Goal: Complete application form

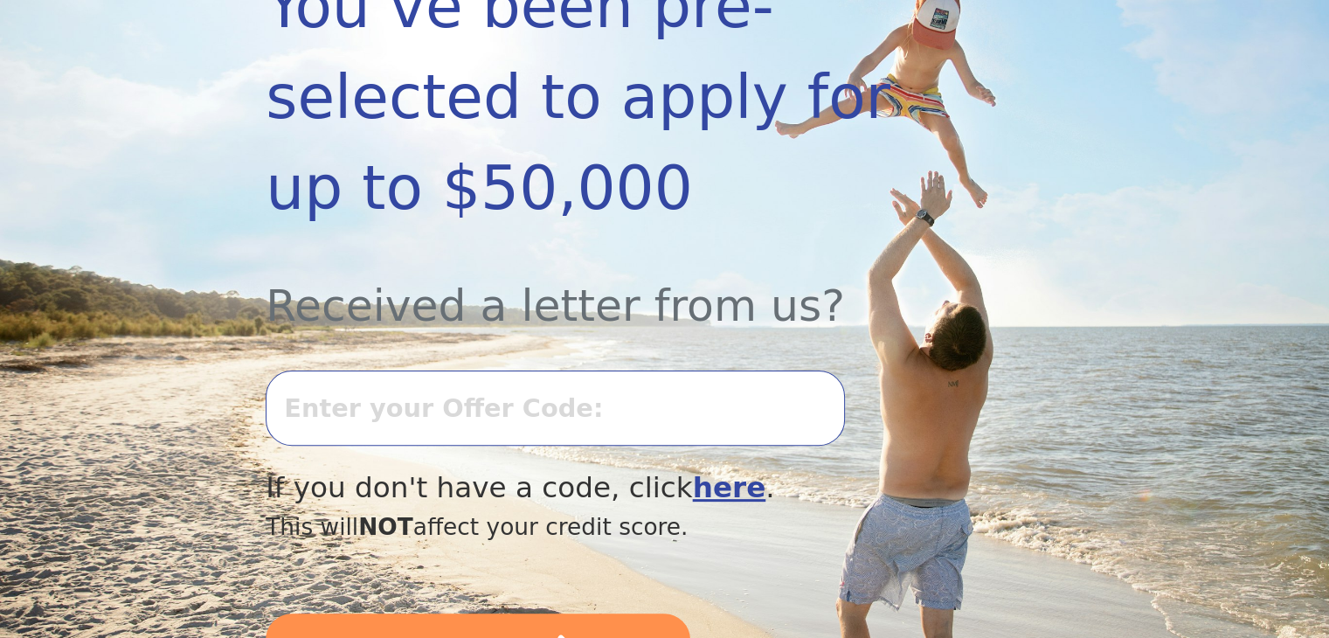
scroll to position [437, 0]
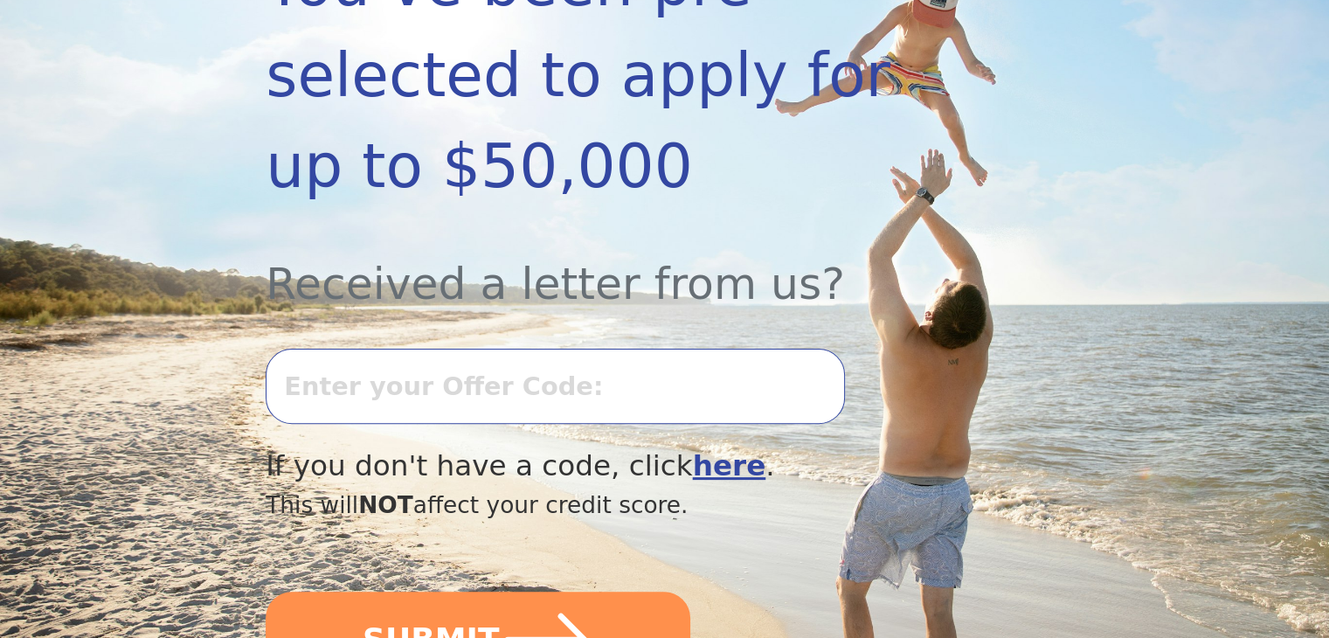
click at [446, 349] on input "text" at bounding box center [555, 386] width 578 height 75
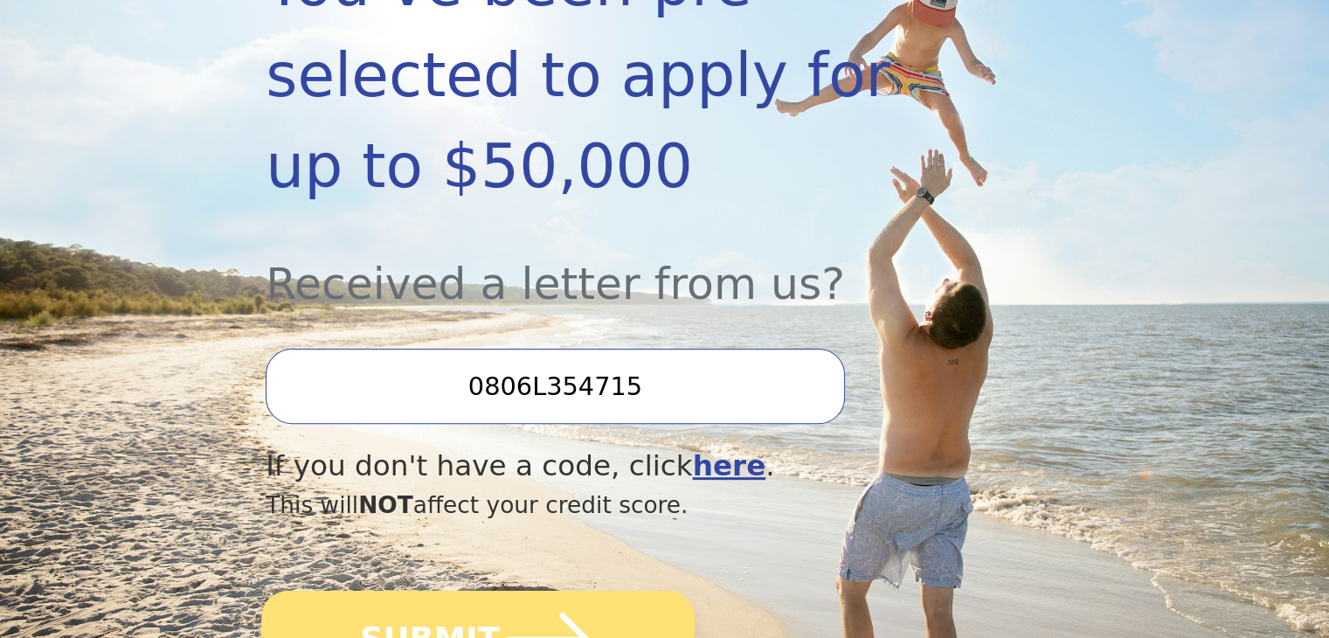
type input "0806L354715"
click at [458, 591] on button "SUBMIT" at bounding box center [477, 640] width 433 height 98
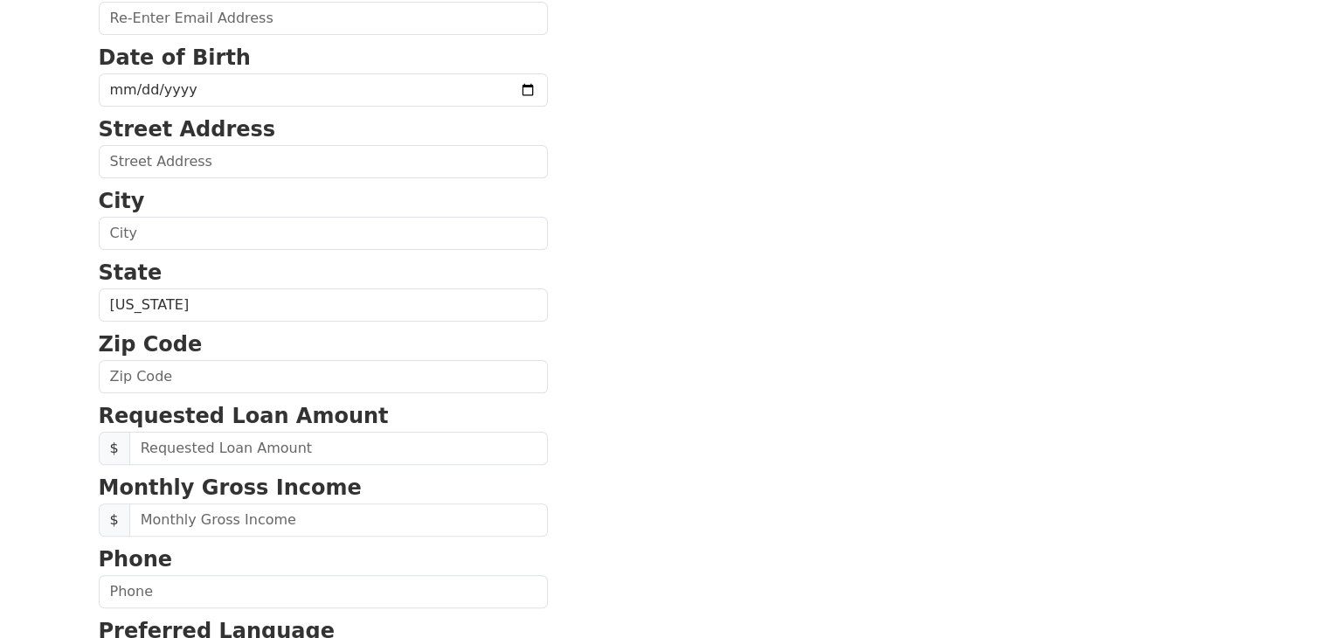
scroll to position [612, 0]
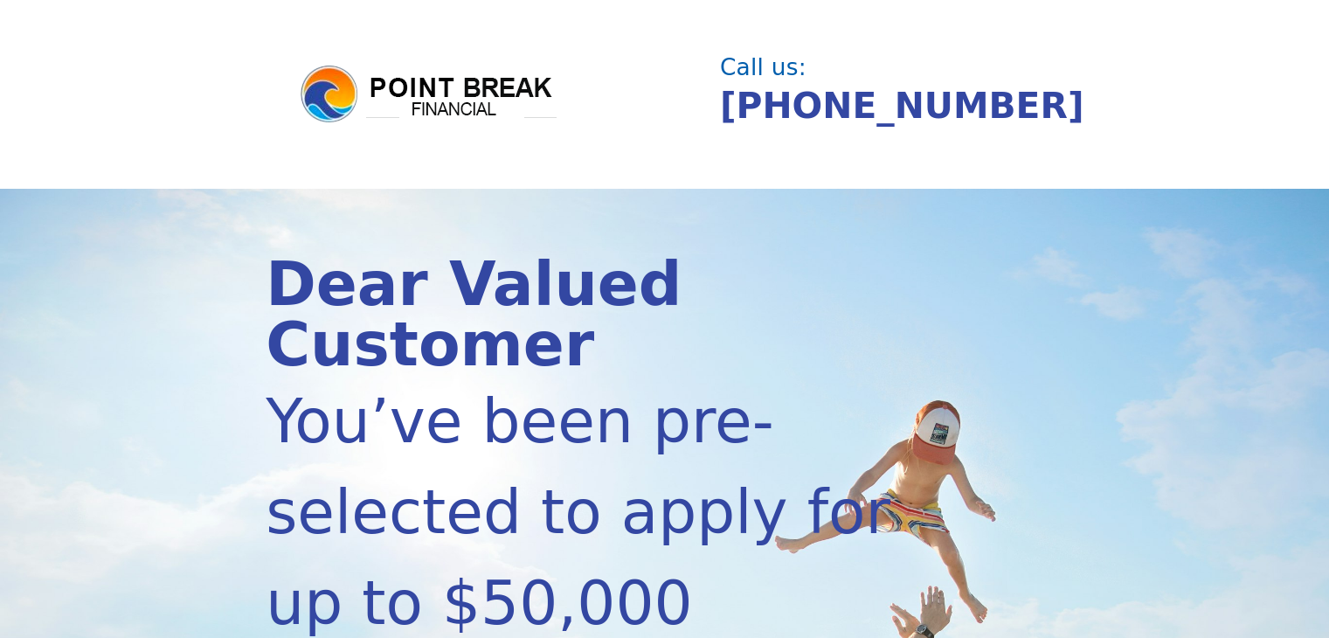
scroll to position [432, 0]
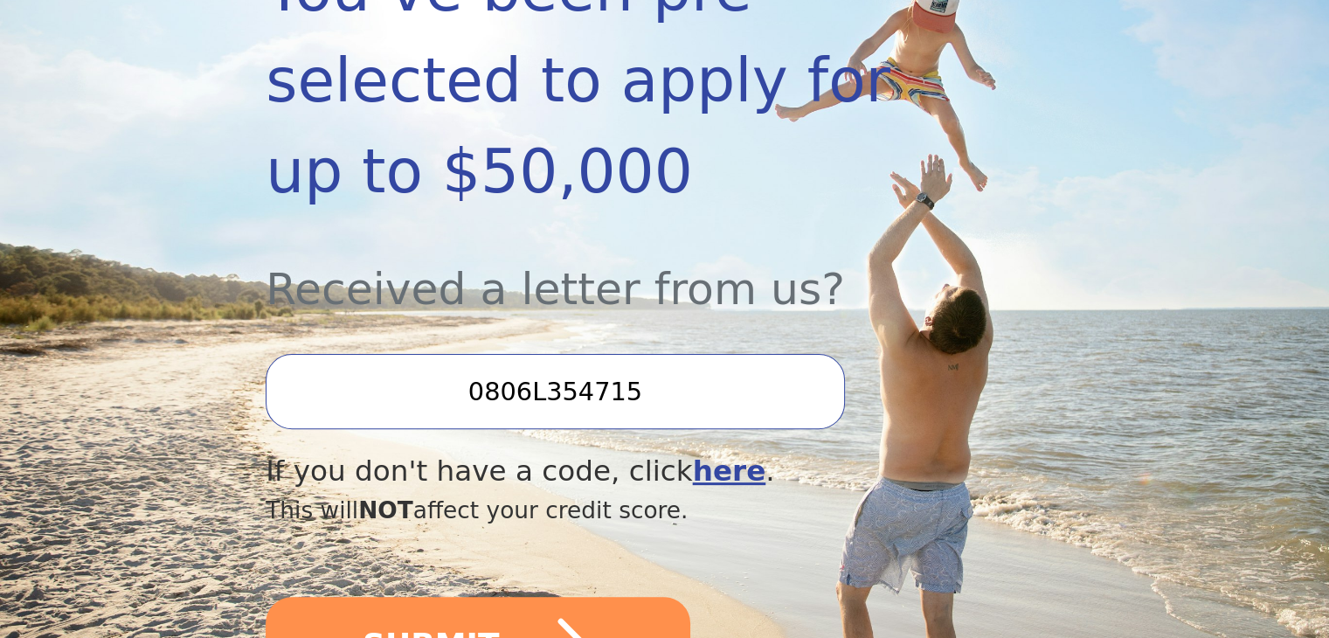
click at [550, 354] on input "0806L354715" at bounding box center [555, 391] width 578 height 75
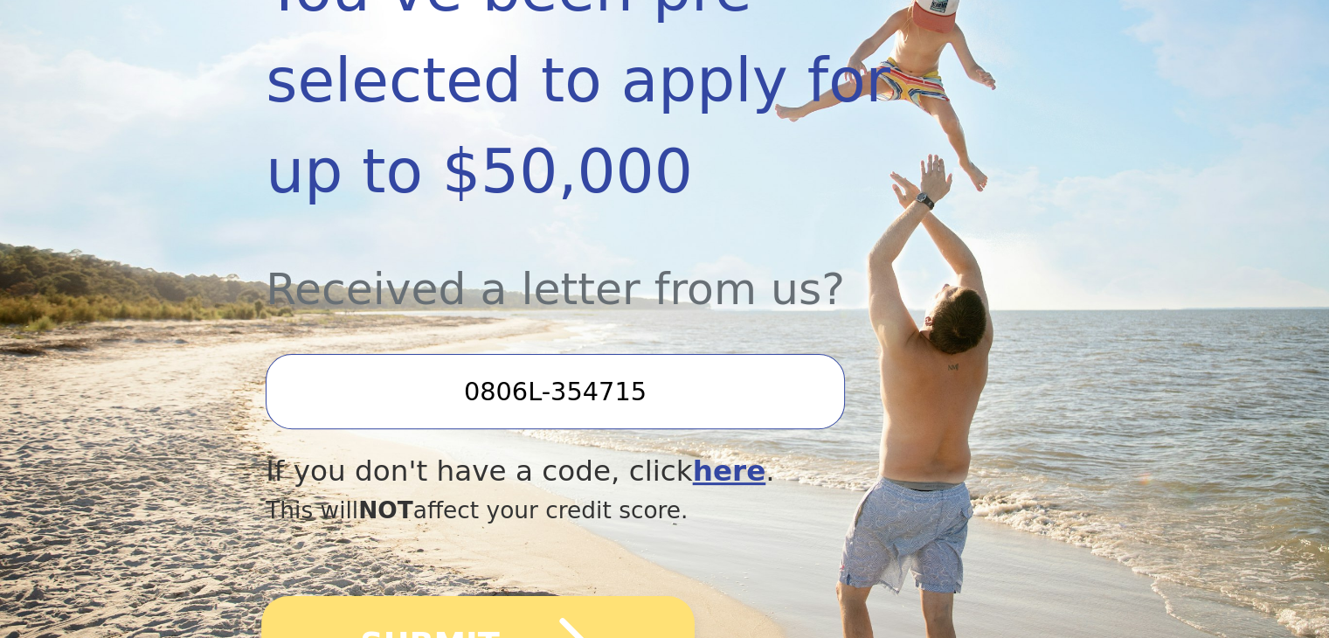
type input "0806L-354715"
click at [453, 596] on button "SUBMIT" at bounding box center [477, 645] width 433 height 98
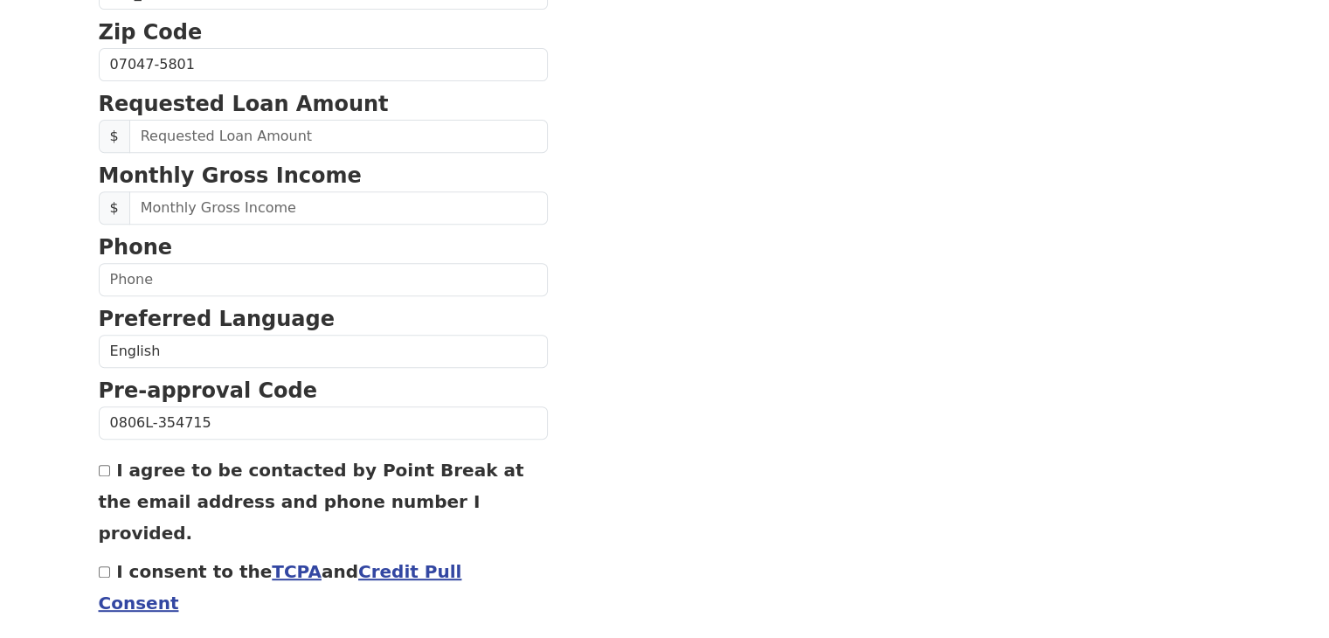
scroll to position [748, 0]
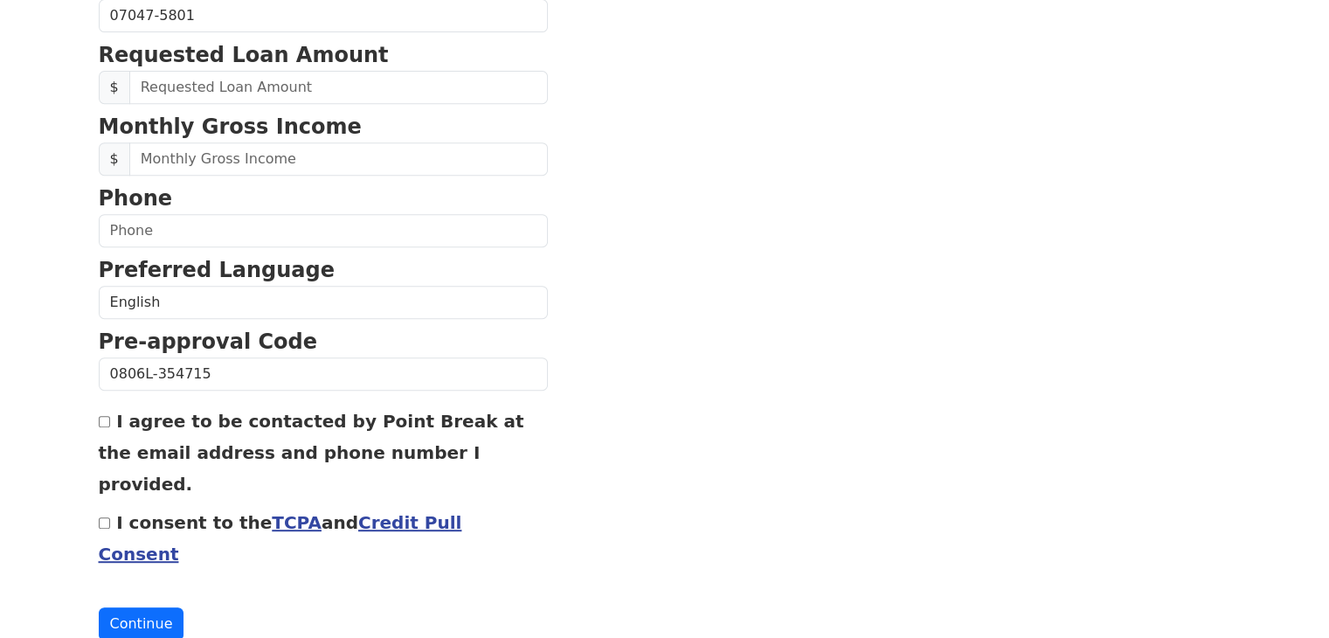
click at [107, 416] on input "I agree to be contacted by Point Break at the email address and phone number I …" at bounding box center [104, 421] width 11 height 11
checkbox input "true"
click at [105, 517] on input "I consent to the TCPA and Credit Pull Consent" at bounding box center [104, 522] width 11 height 11
checkbox input "true"
click at [105, 422] on input "I agree to be contacted by Point Break at the email address and phone number I …" at bounding box center [104, 421] width 11 height 11
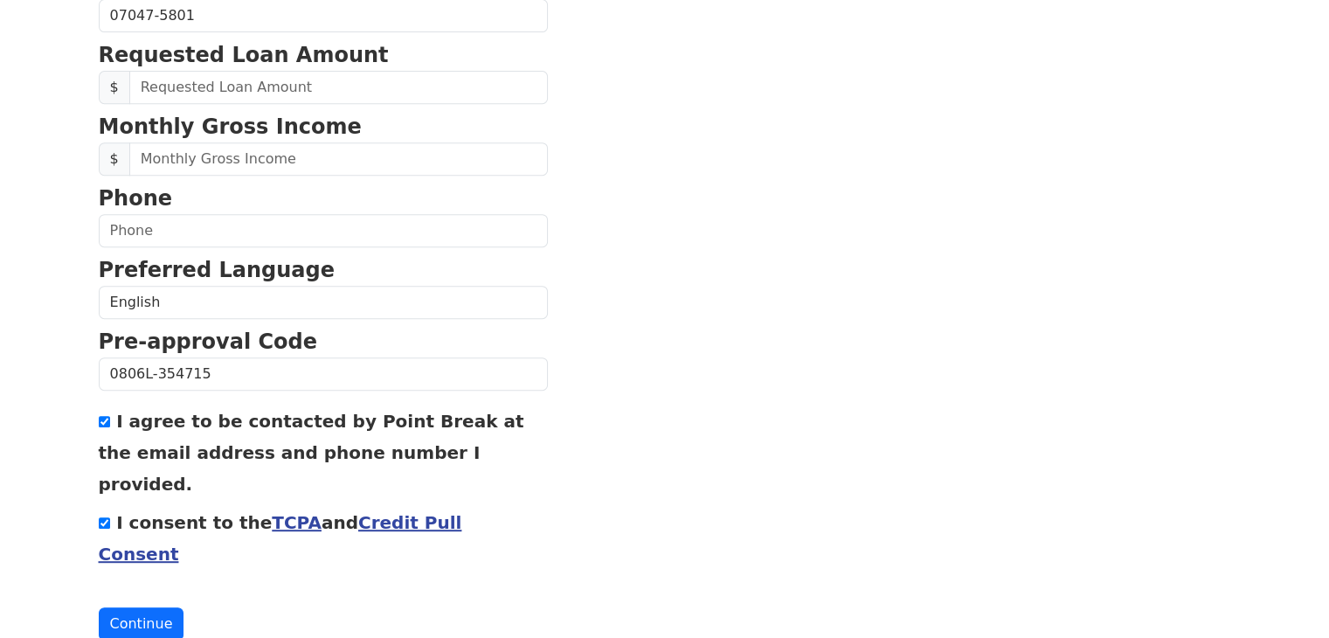
checkbox input "false"
click at [137, 607] on button "Continue" at bounding box center [142, 623] width 86 height 33
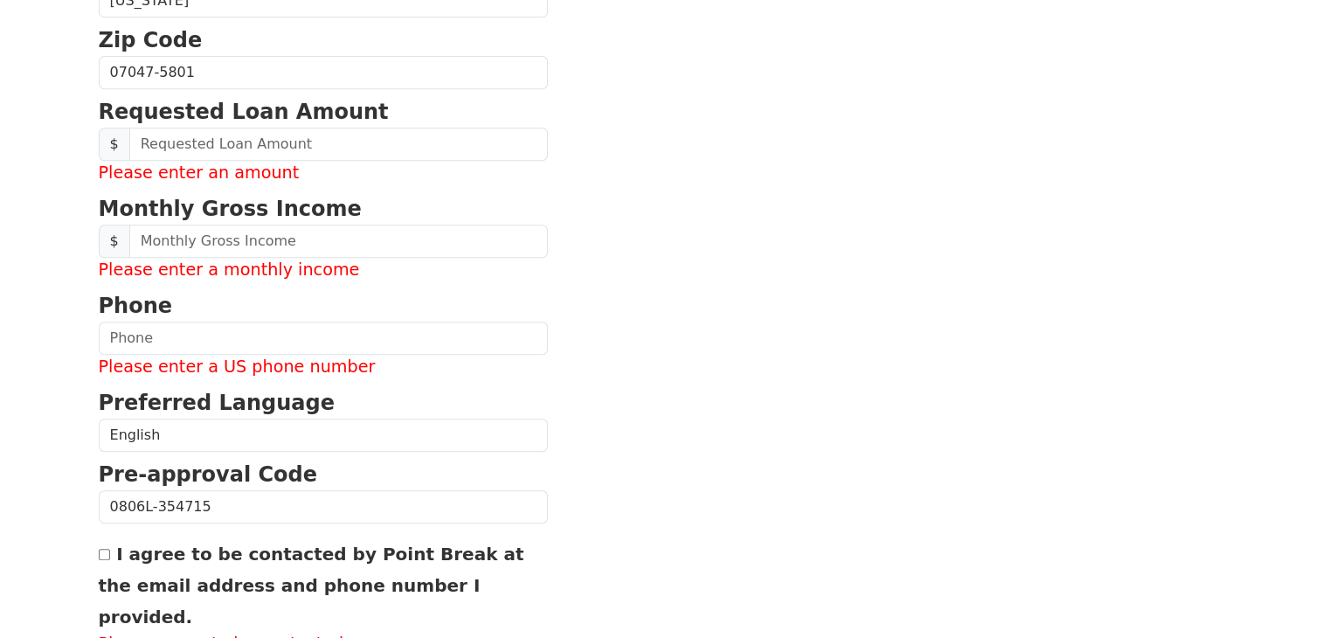
scroll to position [736, 0]
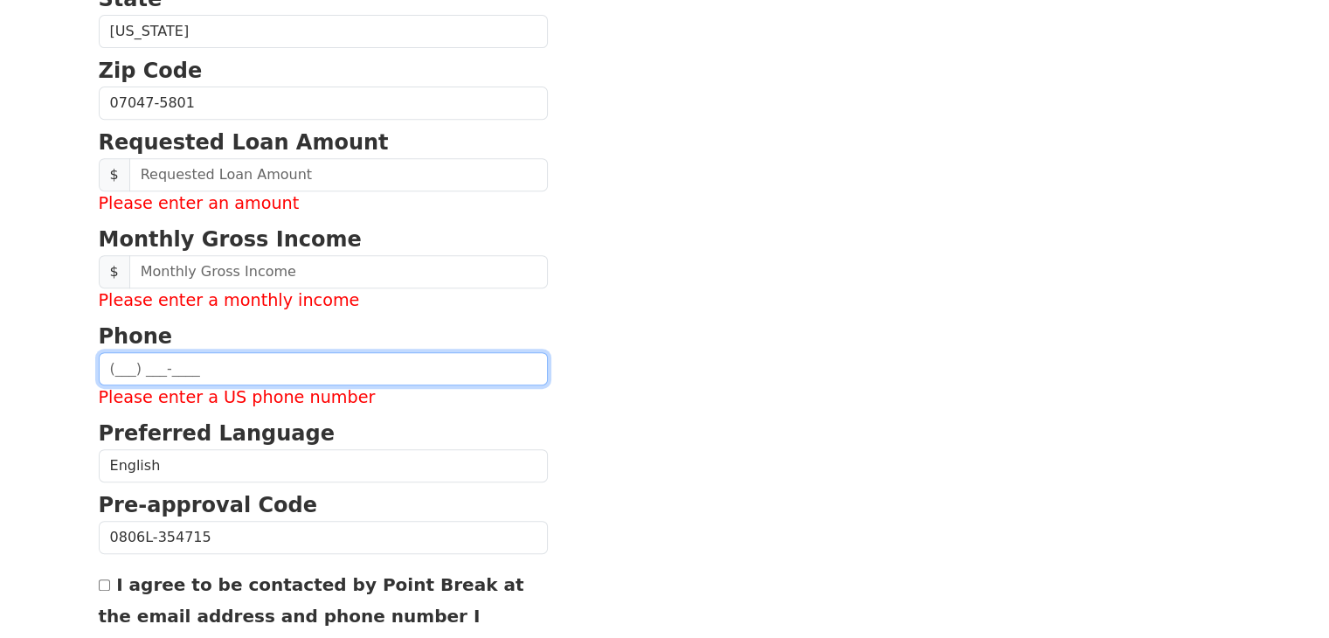
click at [167, 357] on input "text" at bounding box center [323, 368] width 449 height 33
type input "(551) 786-1920"
type input "mevlutercan78@gmail.com"
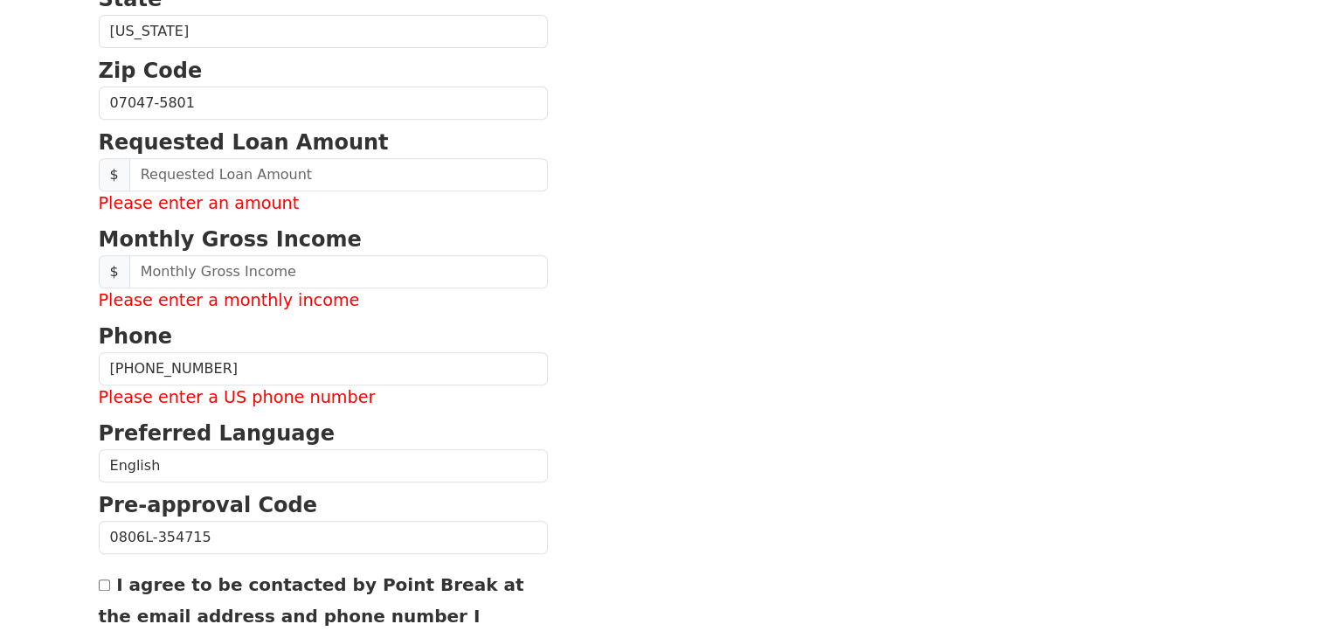
type input "mevlutercan78@gmail.com"
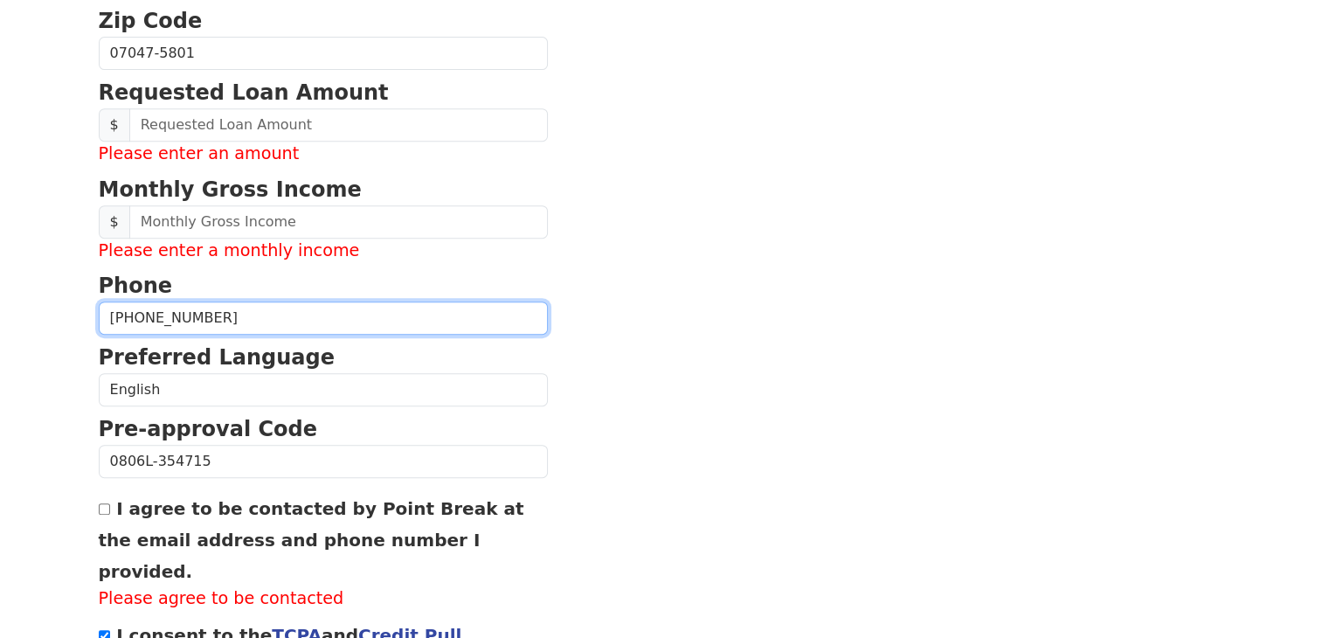
scroll to position [685, 0]
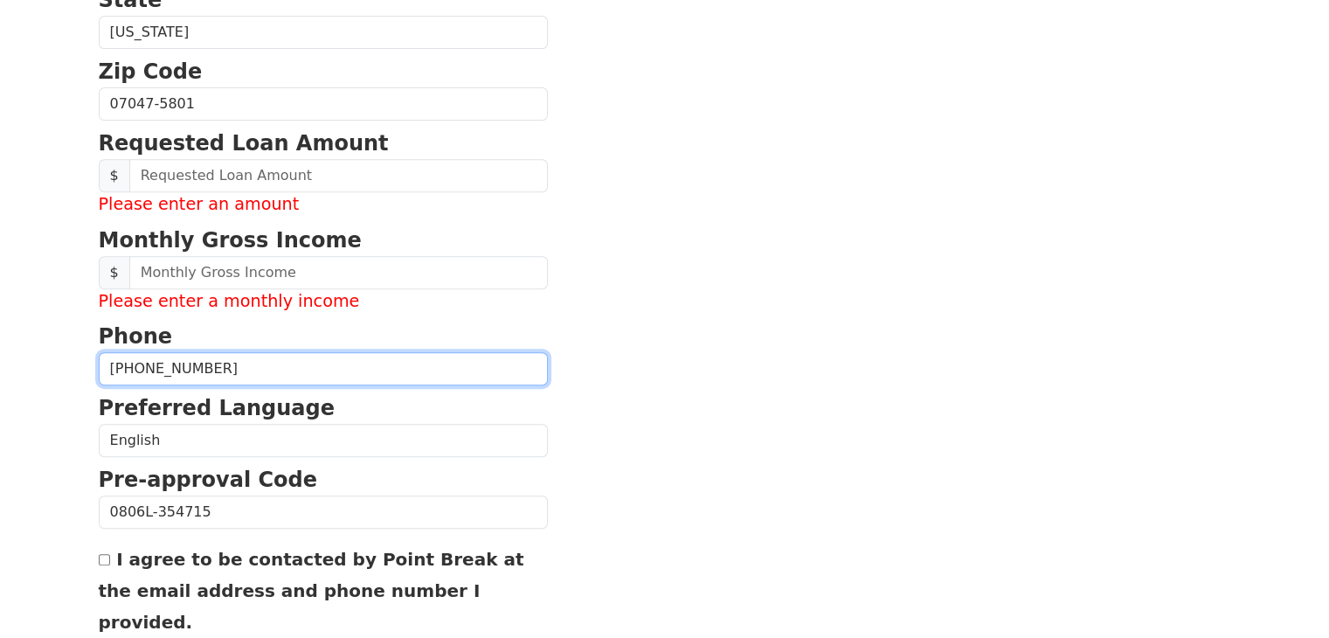
type input "(551) 786-1920"
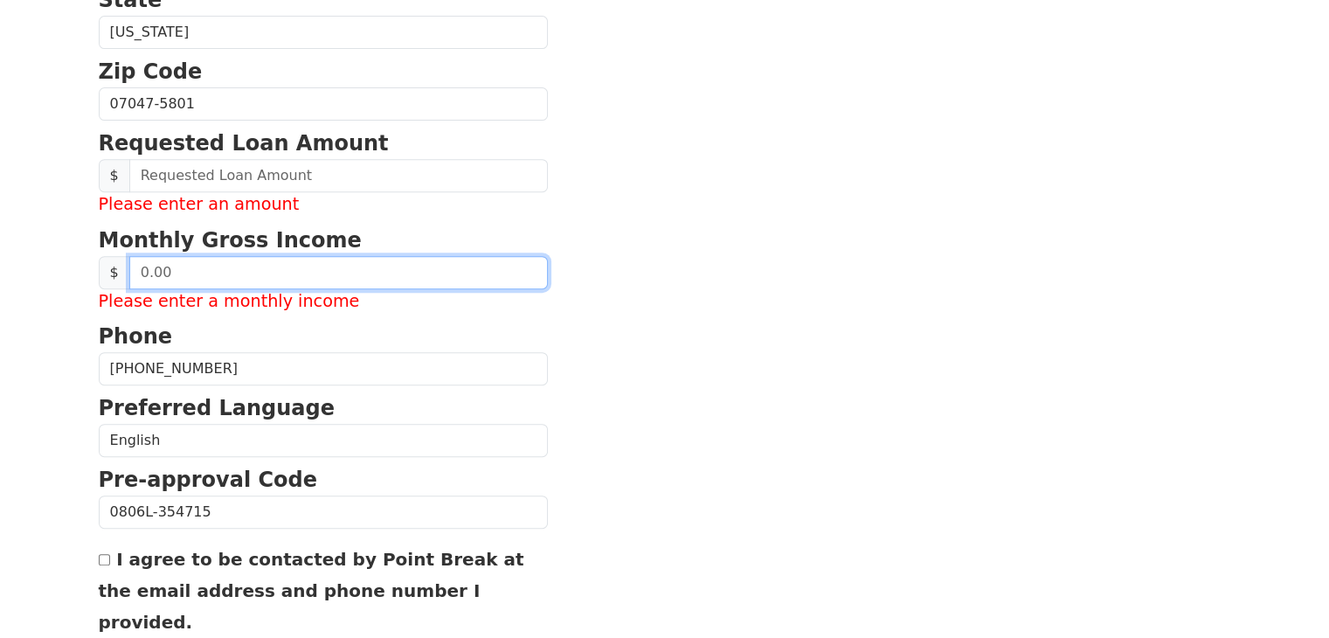
click at [212, 267] on input "text" at bounding box center [338, 272] width 419 height 33
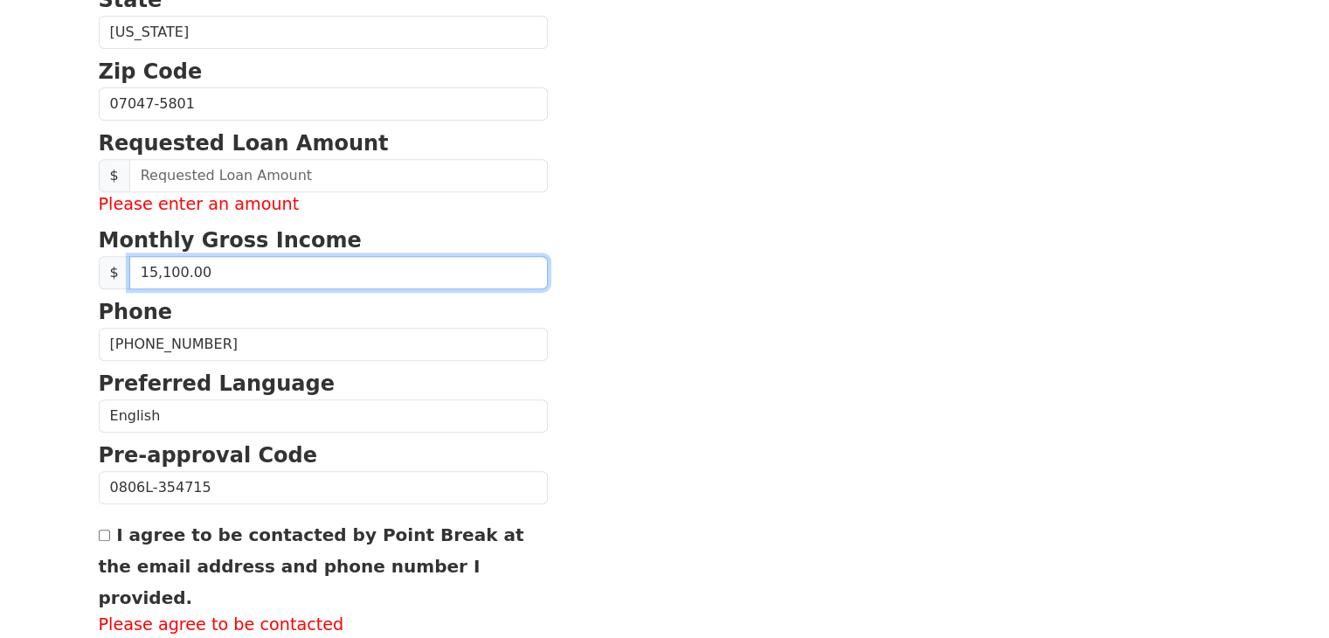
type input "151,000.00"
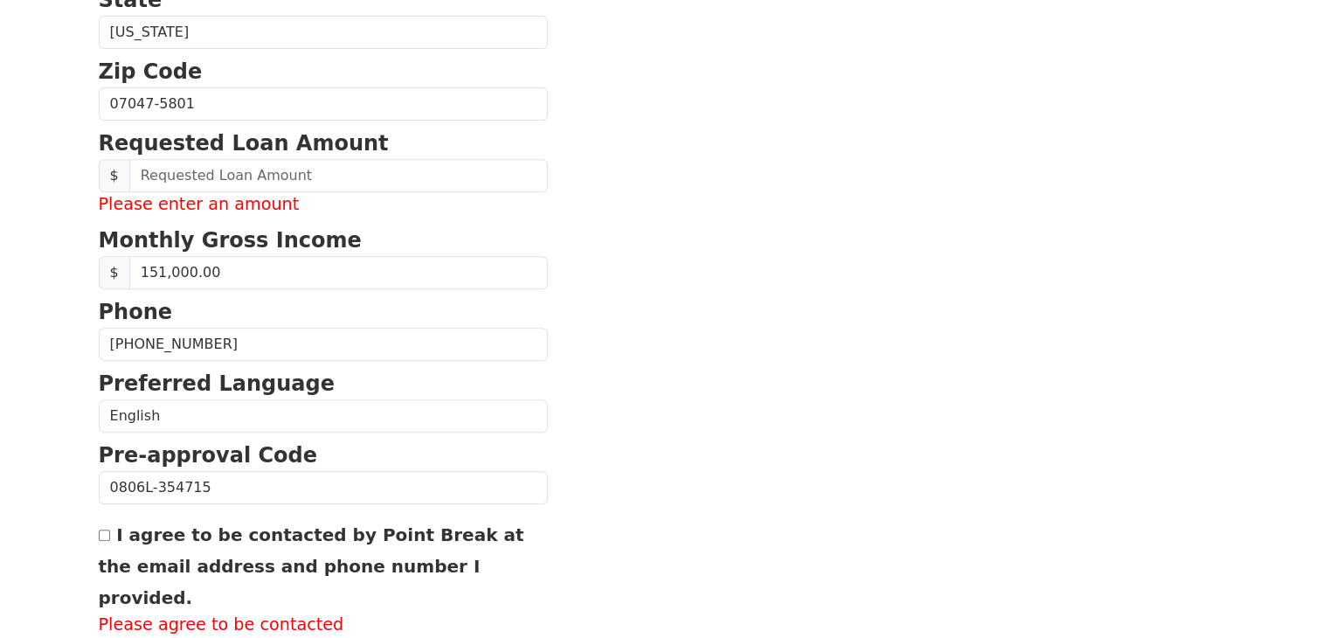
click at [314, 225] on p "Monthly Gross Income" at bounding box center [323, 240] width 449 height 31
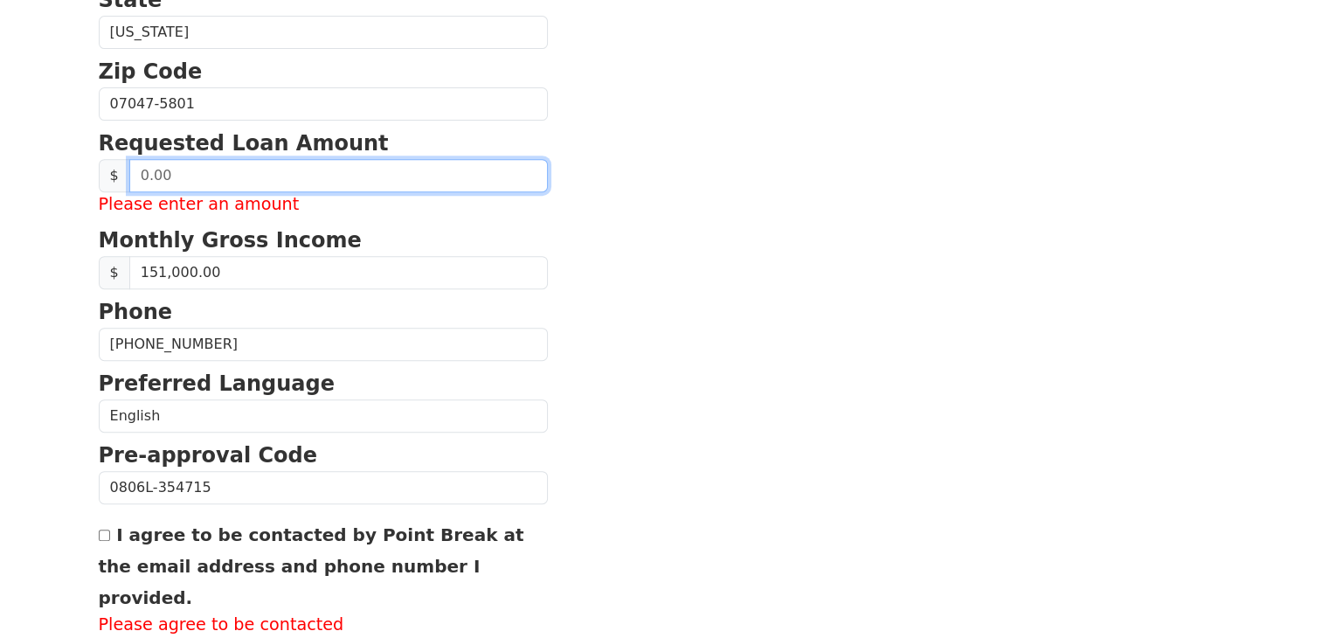
click at [236, 161] on input "text" at bounding box center [338, 175] width 419 height 33
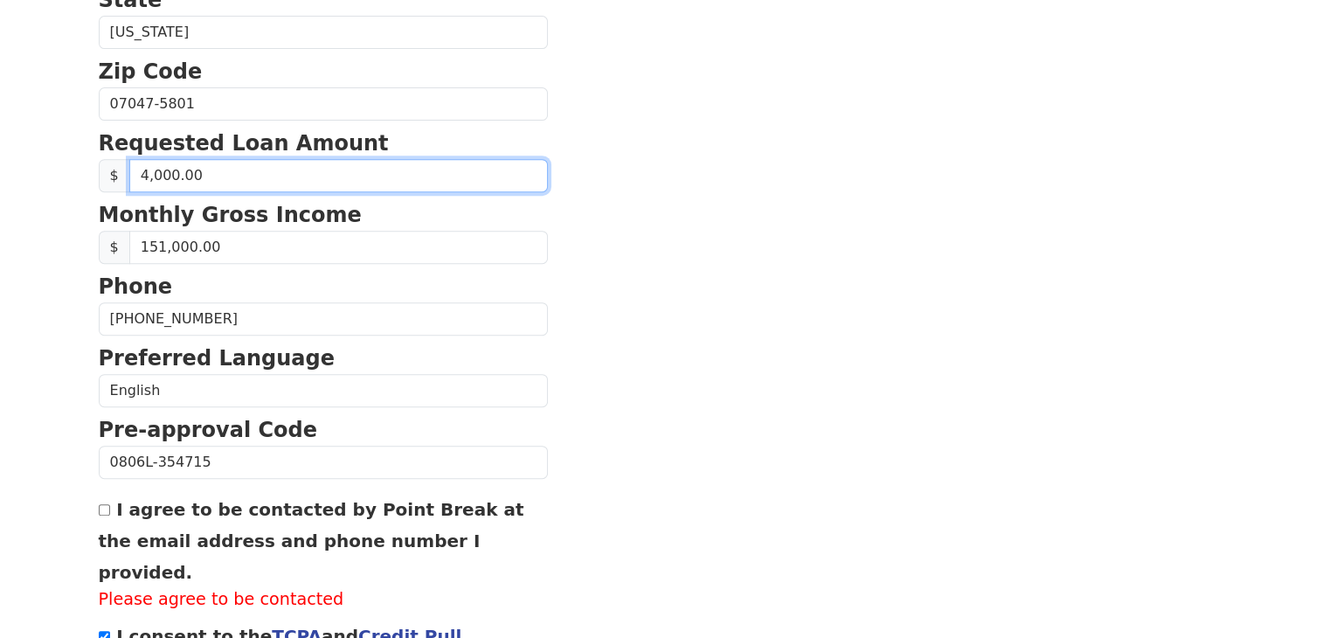
type input "40,000.00"
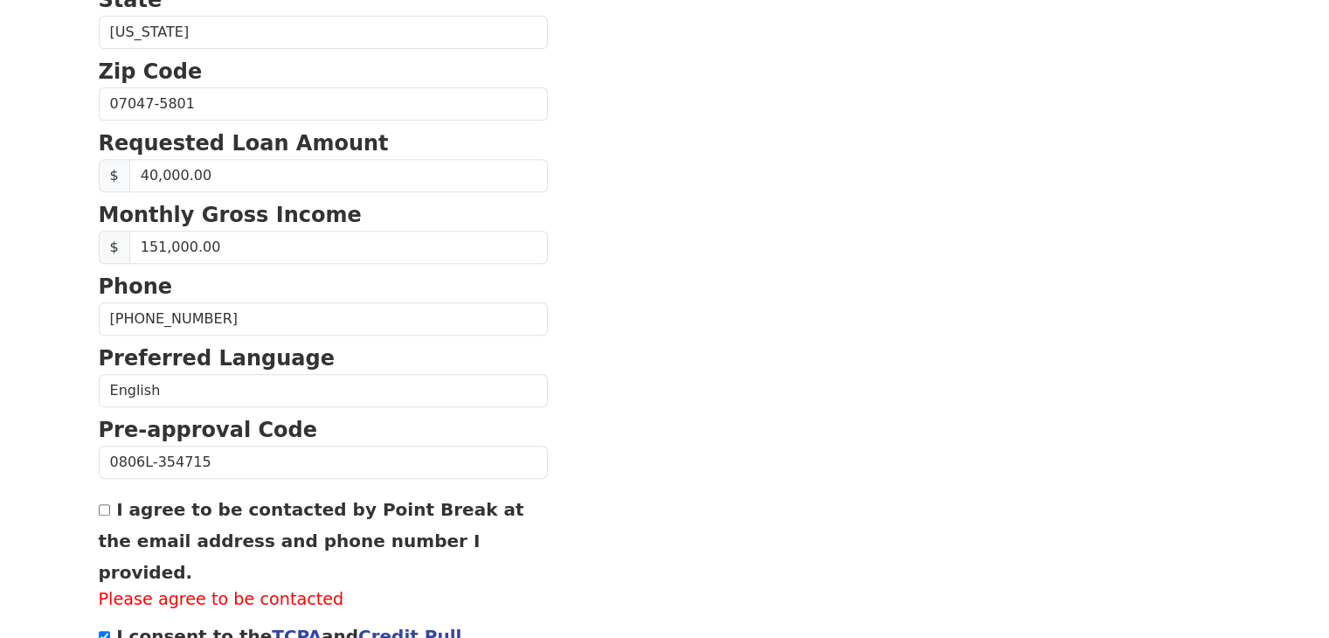
click at [606, 348] on section "First Name Mevlut Last Name Ercan Email Address mevlutercan78@gmail.com Re-Ente…" at bounding box center [665, 105] width 1132 height 1297
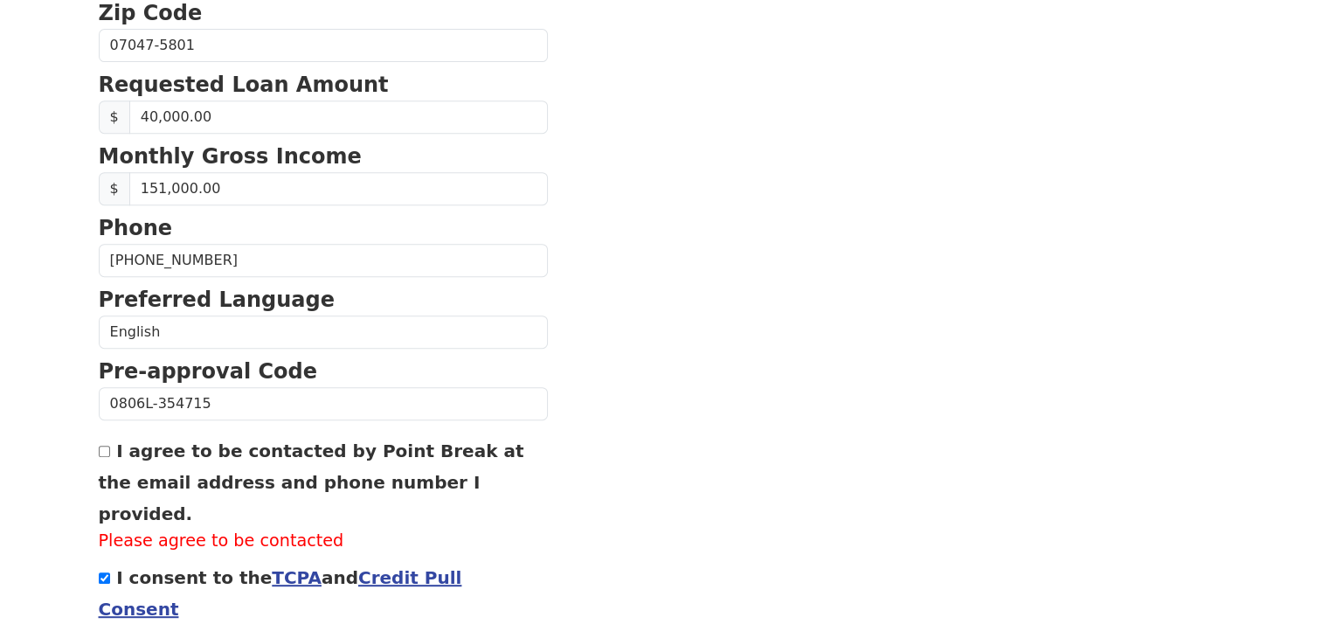
scroll to position [772, 0]
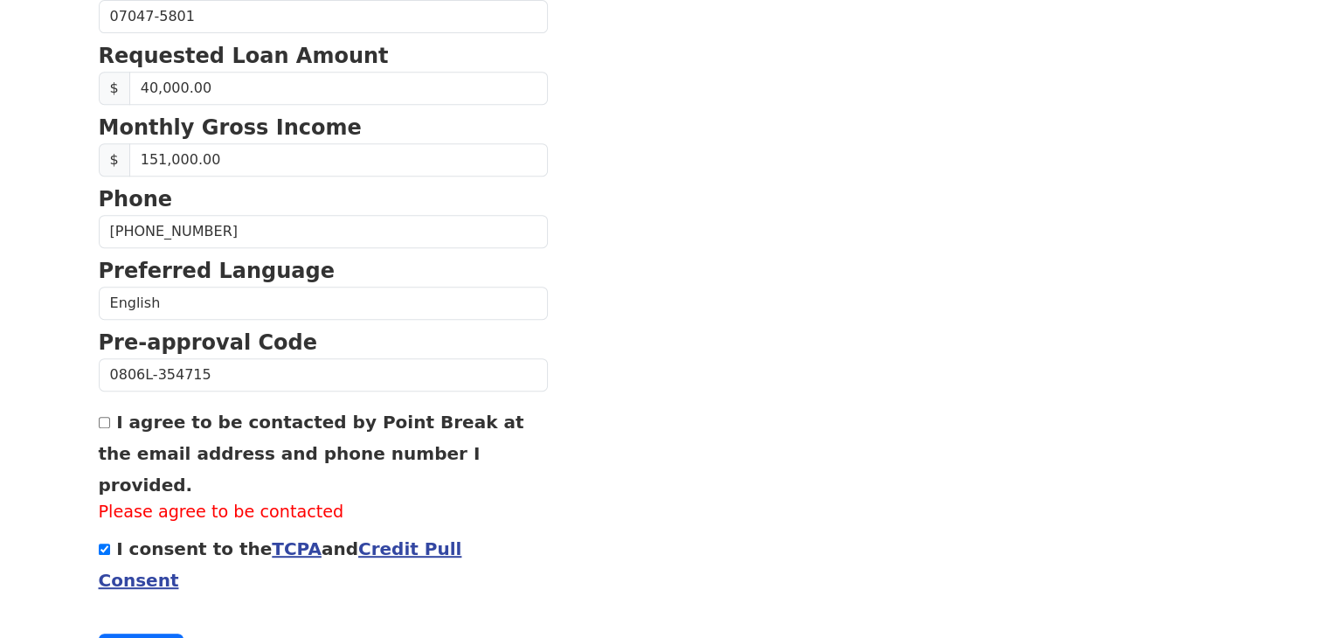
click at [104, 417] on input "I agree to be contacted by Point Break at the email address and phone number I …" at bounding box center [104, 422] width 11 height 11
checkbox input "false"
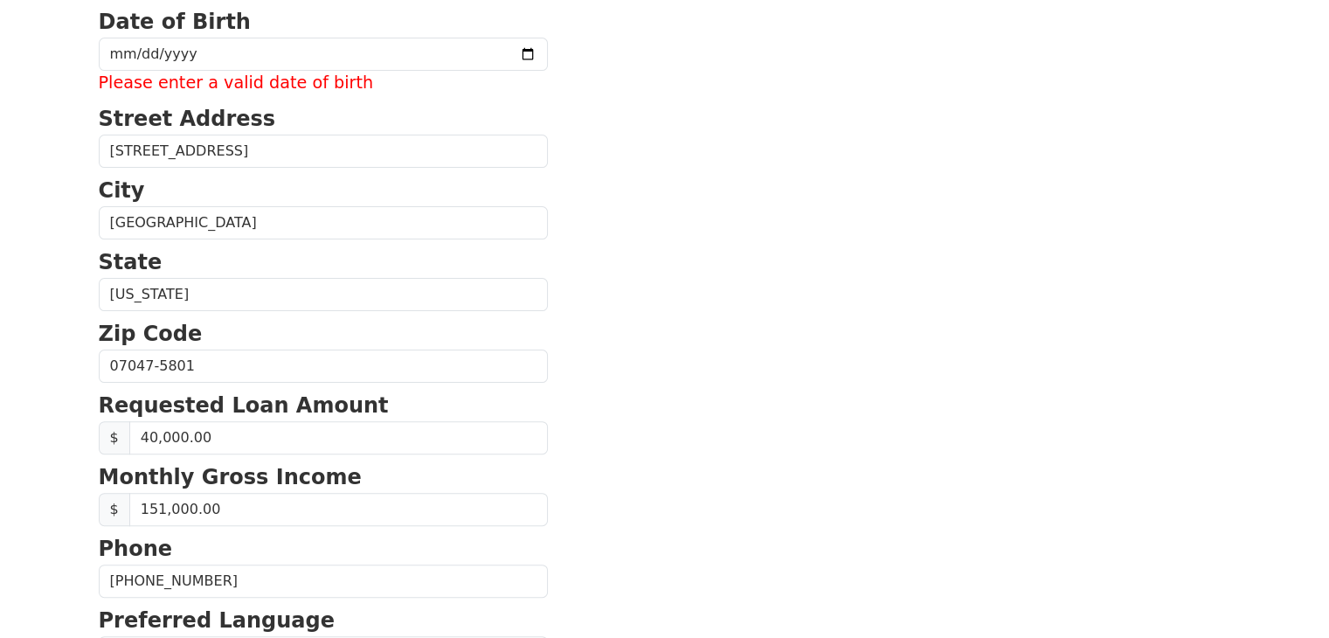
scroll to position [161, 0]
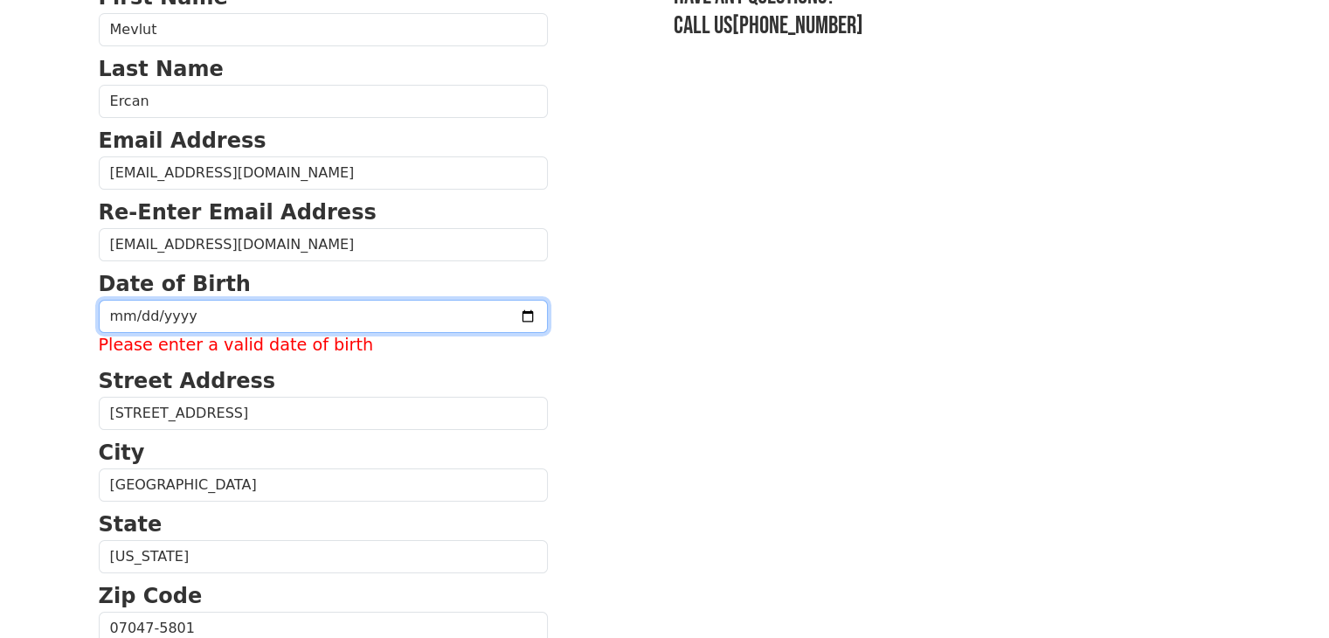
click at [121, 312] on input "date" at bounding box center [323, 316] width 449 height 33
type input "0001-04-07"
type input "2025-04-07"
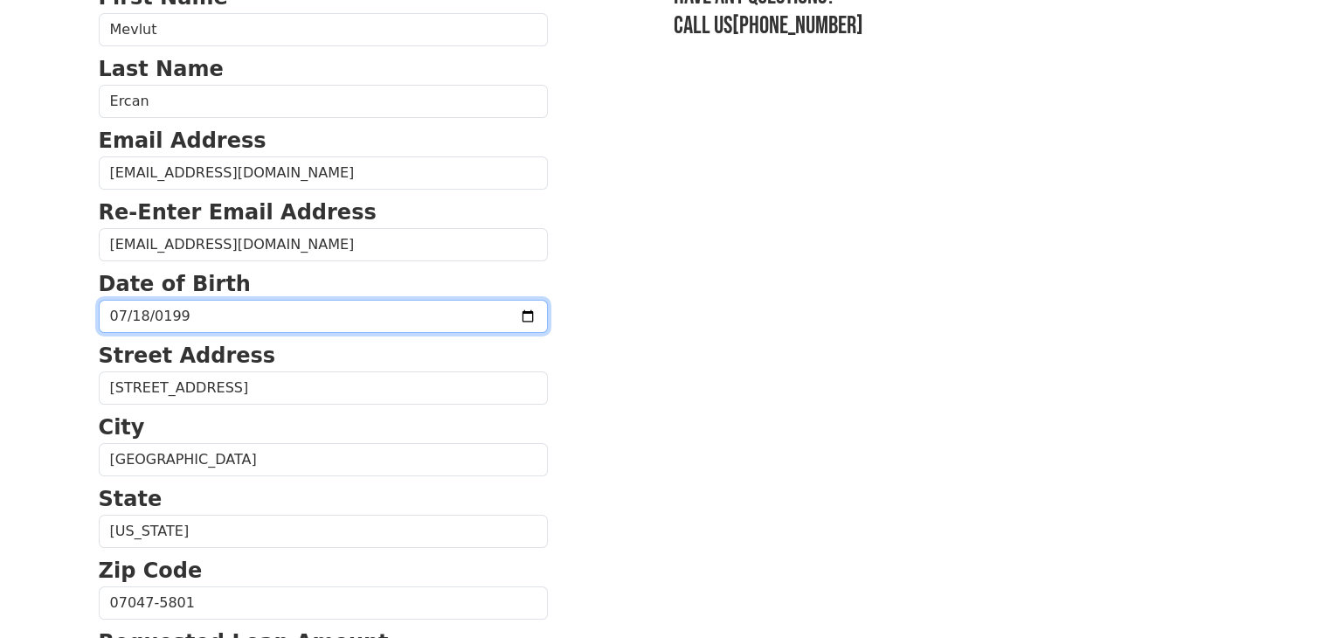
type input "1995-07-18"
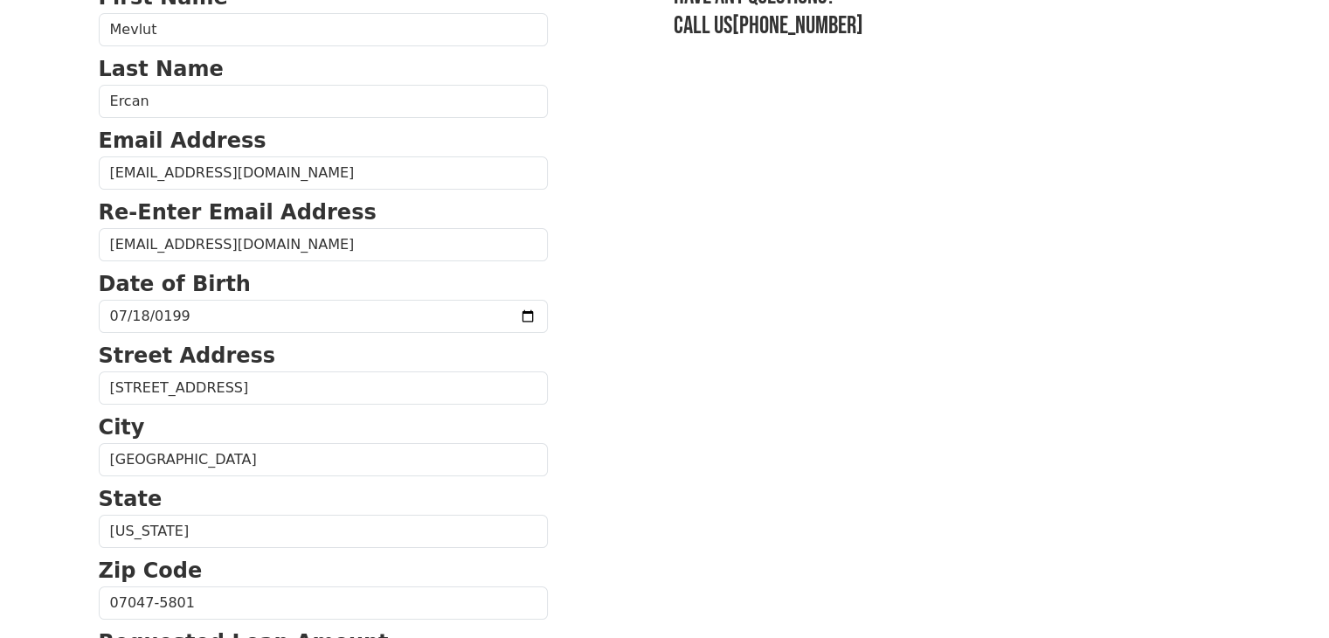
click at [863, 236] on section "First Name Mevlut Last Name Ercan Email Address mevlutercan78@gmail.com Re-Ente…" at bounding box center [665, 605] width 1132 height 1246
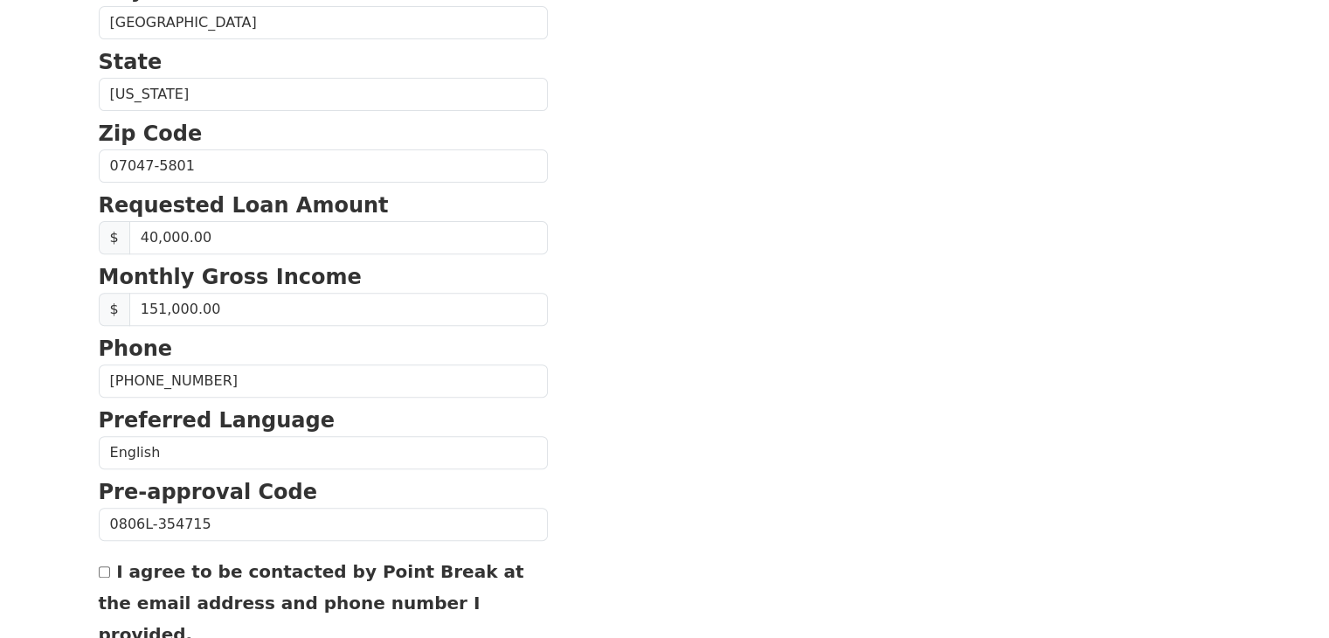
scroll to position [748, 0]
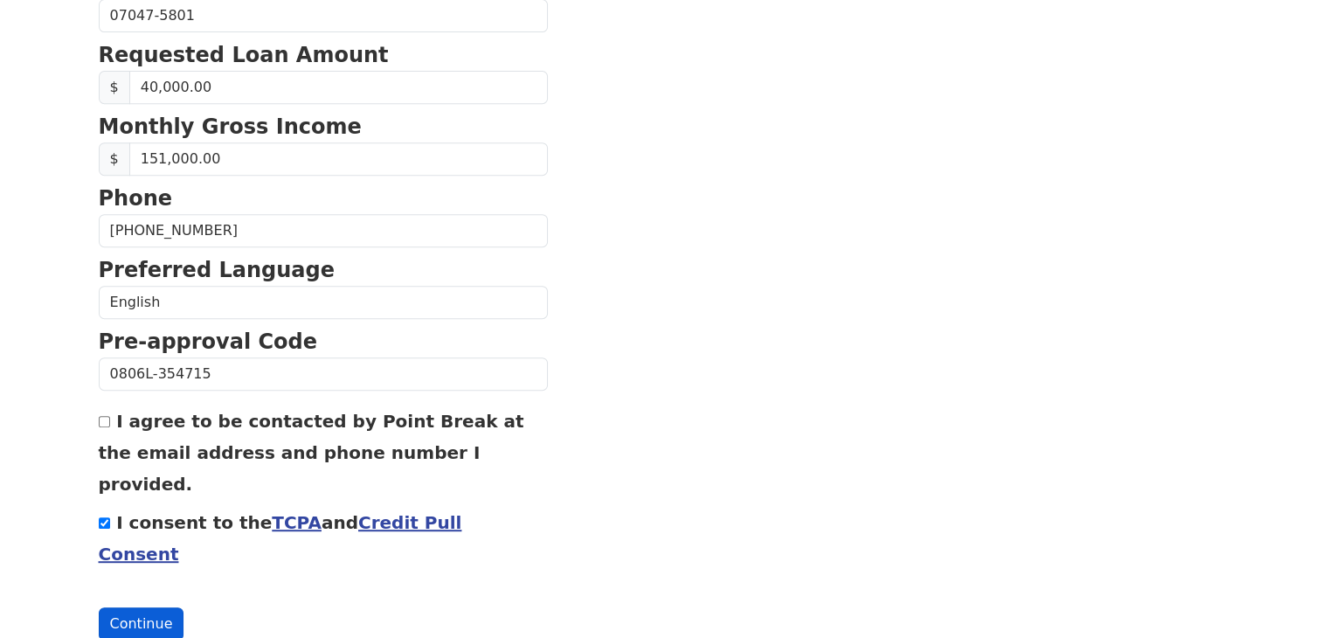
click at [147, 607] on button "Continue" at bounding box center [142, 623] width 86 height 33
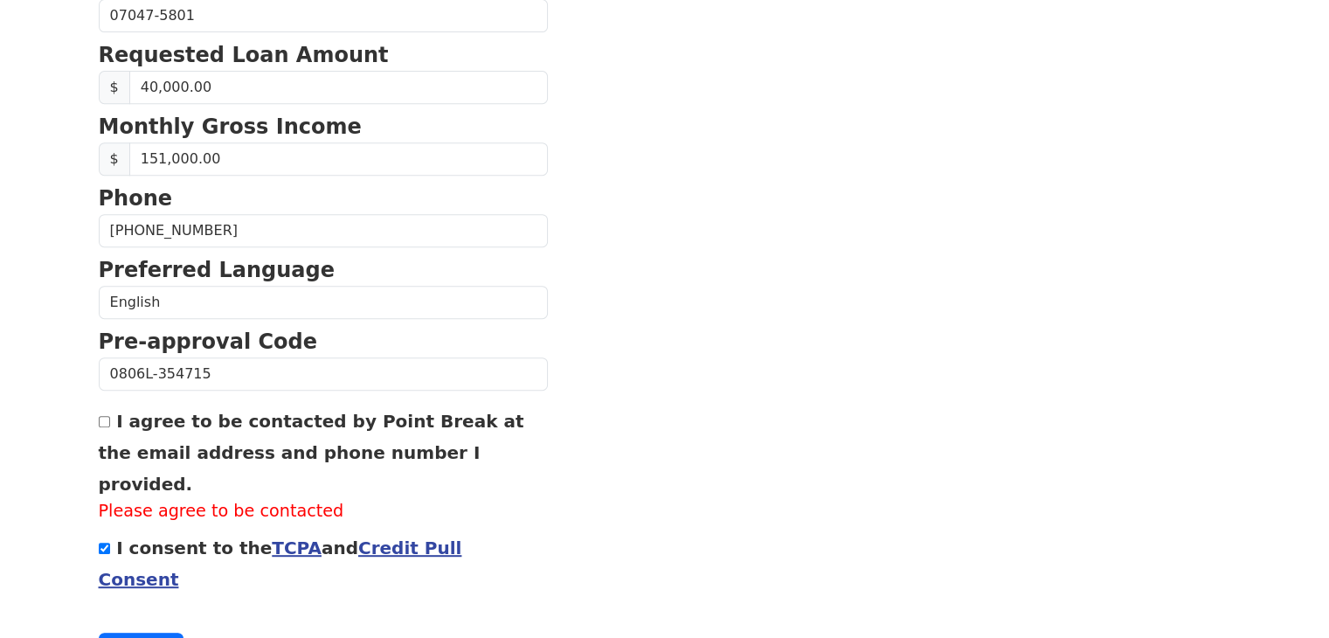
click at [100, 421] on input "I agree to be contacted by Point Break at the email address and phone number I …" at bounding box center [104, 421] width 11 height 11
checkbox input "true"
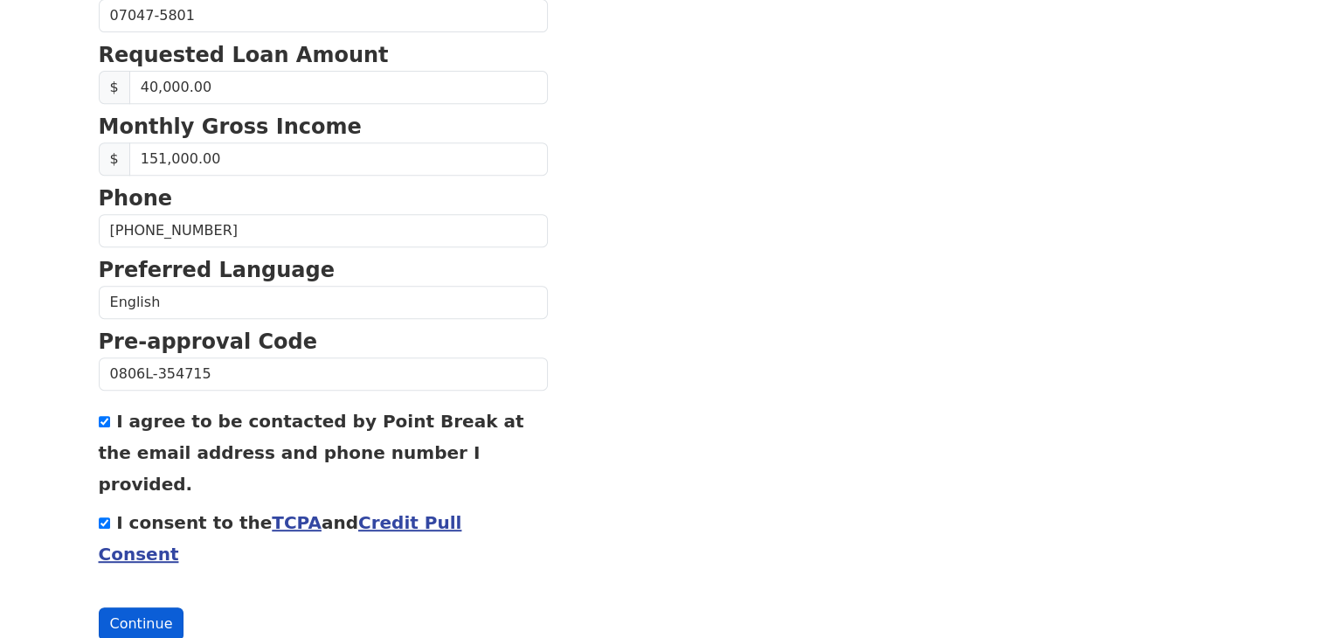
click at [102, 607] on button "Continue" at bounding box center [142, 623] width 86 height 33
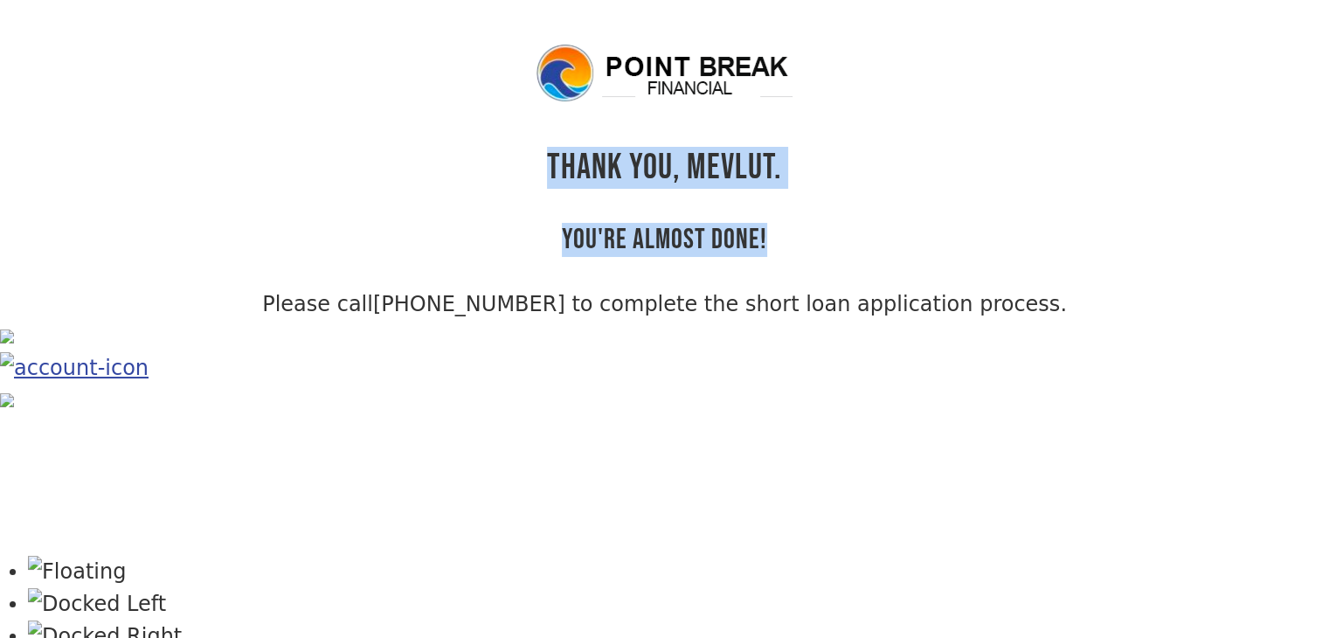
drag, startPoint x: 538, startPoint y: 144, endPoint x: 772, endPoint y: 243, distance: 254.1
click at [772, 243] on div "THANK YOU, Mevlut. YOU'RE ALMOST DONE! Please call [PHONE_NUMBER] to complete t…" at bounding box center [665, 181] width 1132 height 278
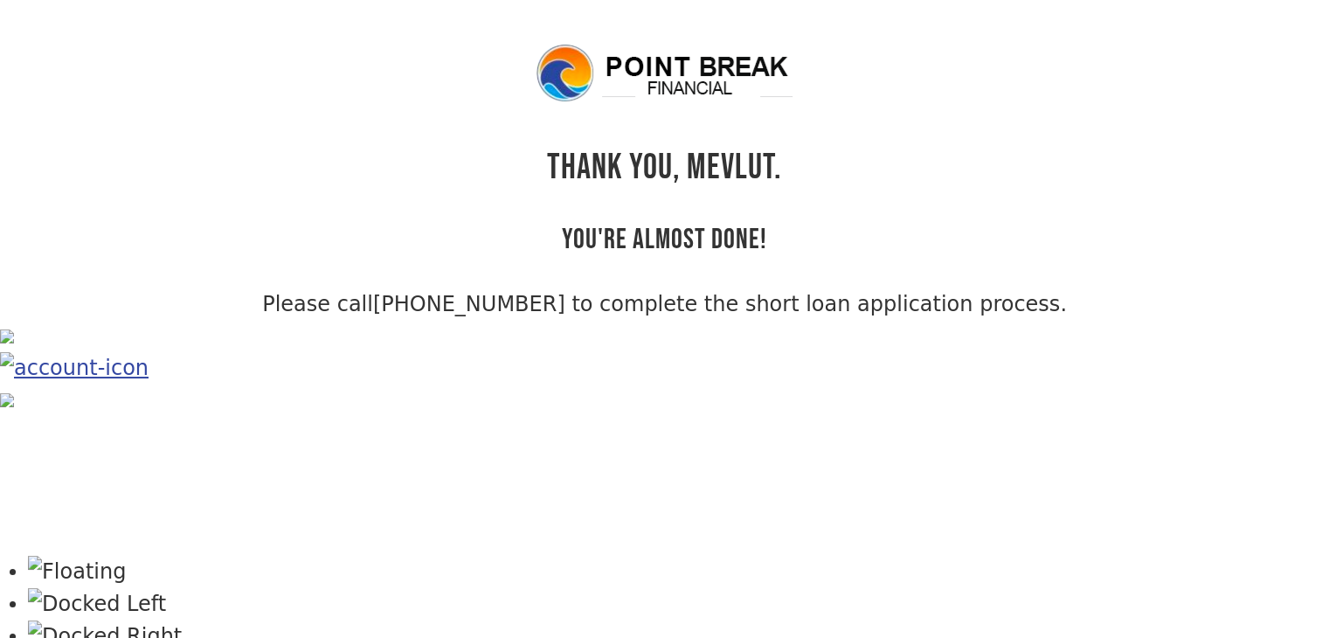
click at [834, 124] on div "THANK YOU, Mevlut. YOU'RE ALMOST DONE! Please call [PHONE_NUMBER] to complete t…" at bounding box center [665, 181] width 1132 height 278
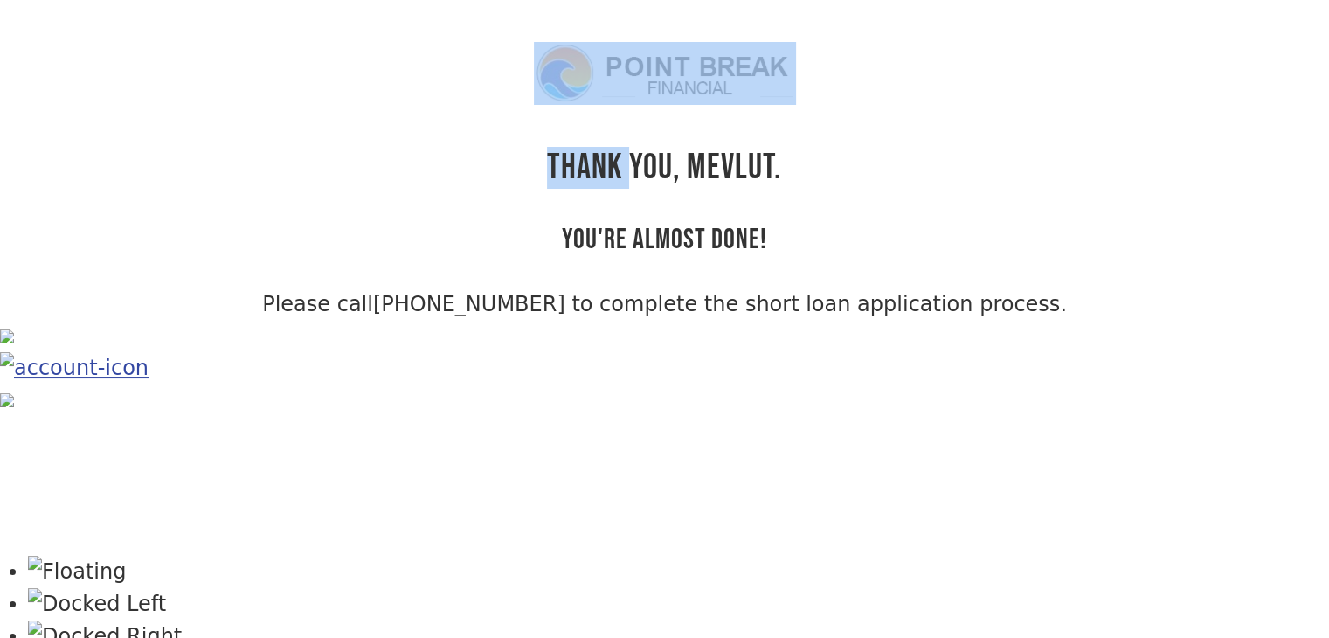
click at [833, 127] on div "THANK YOU, Mevlut. YOU'RE ALMOST DONE! Please call [PHONE_NUMBER] to complete t…" at bounding box center [665, 181] width 1132 height 278
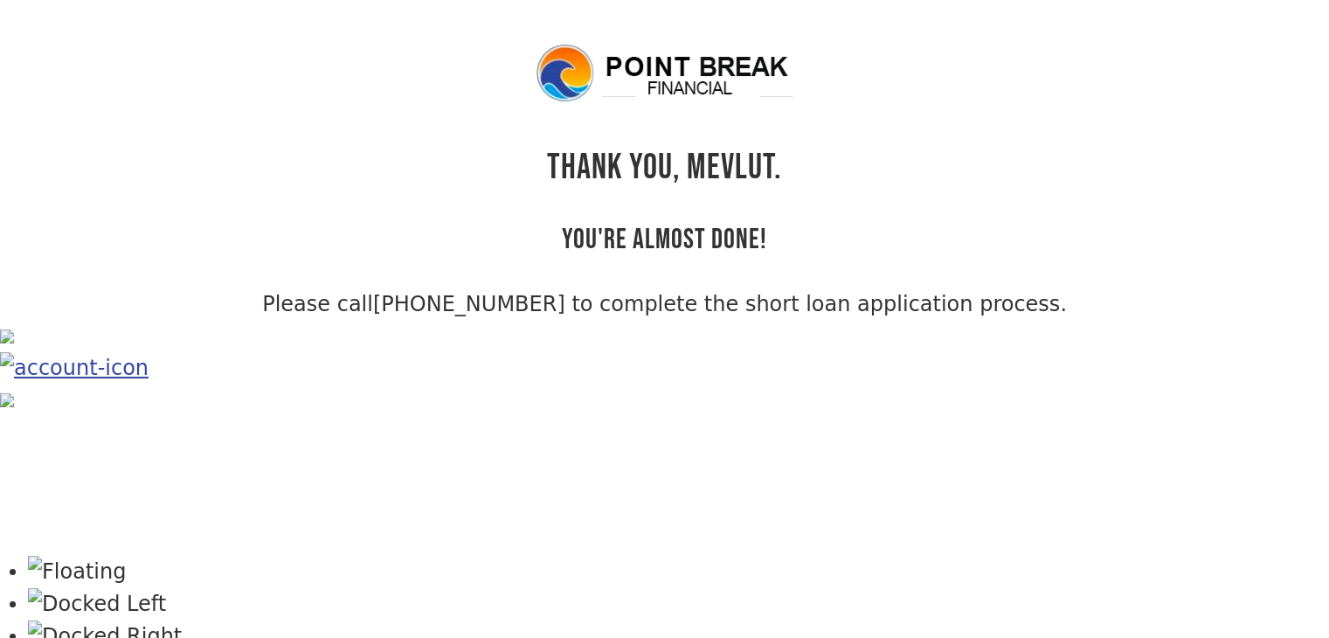
click at [783, 104] on img at bounding box center [665, 73] width 262 height 63
click at [813, 116] on div "THANK YOU, Mevlut. YOU'RE ALMOST DONE! Please call [PHONE_NUMBER] to complete t…" at bounding box center [665, 181] width 1132 height 278
